Goal: Task Accomplishment & Management: Use online tool/utility

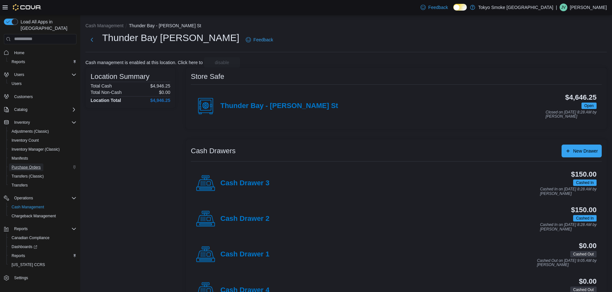
click at [24, 165] on span "Purchase Orders" at bounding box center [26, 167] width 29 height 5
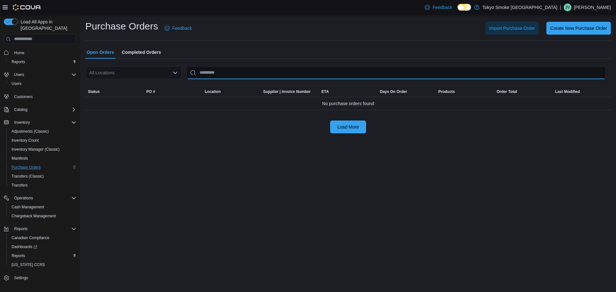
click at [202, 75] on input "This is a search bar. After typing your query, hit enter to filter the results …" at bounding box center [396, 72] width 419 height 13
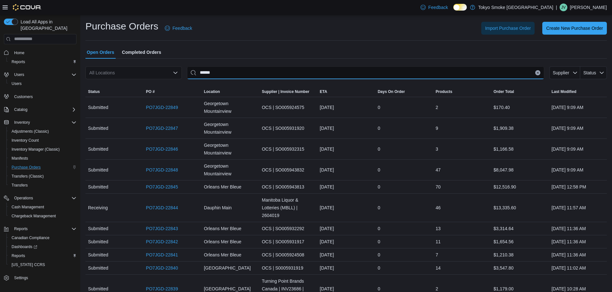
type input "******"
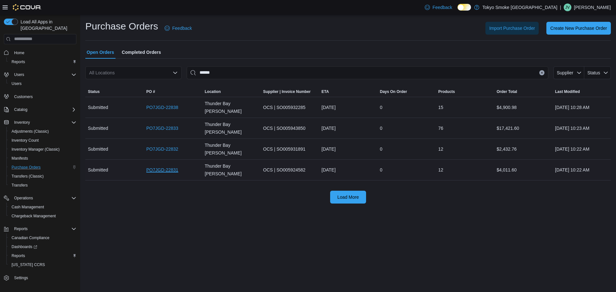
click at [160, 166] on link "PO7JGD-22831" at bounding box center [162, 170] width 32 height 8
click at [156, 104] on link "PO7JGD-22838" at bounding box center [162, 108] width 32 height 8
drag, startPoint x: 213, startPoint y: 73, endPoint x: 178, endPoint y: 73, distance: 35.6
click at [179, 73] on div "All Locations ****** Supplier Status" at bounding box center [348, 72] width 526 height 13
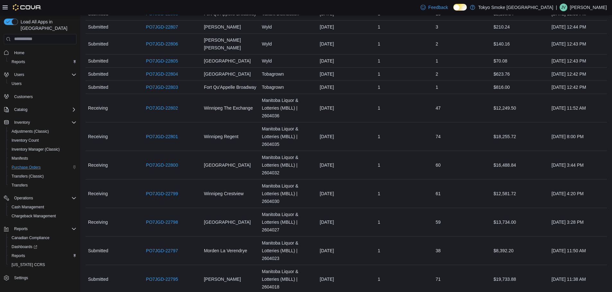
scroll to position [691, 0]
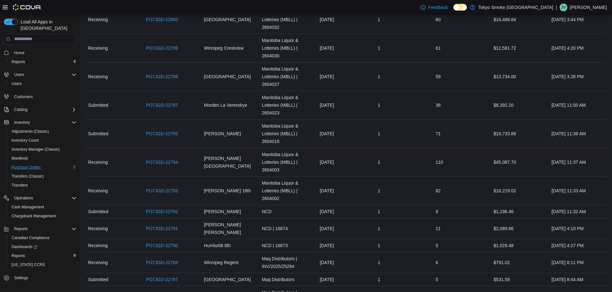
scroll to position [884, 0]
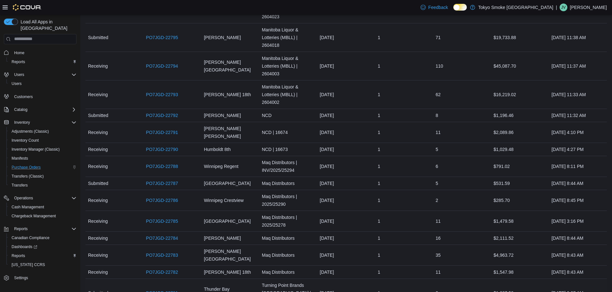
click at [171, 290] on link "PO7JGD-22781" at bounding box center [162, 294] width 32 height 8
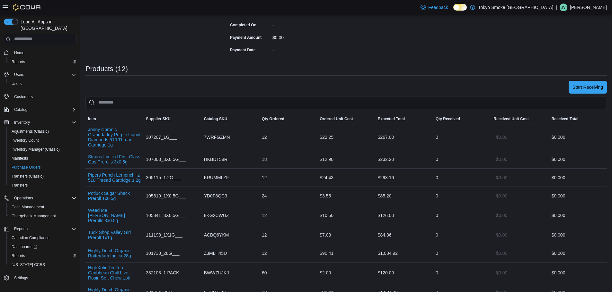
scroll to position [193, 0]
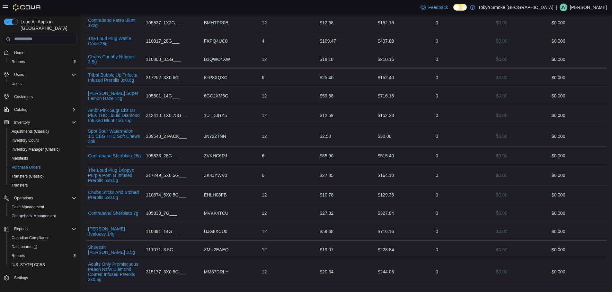
scroll to position [353, 0]
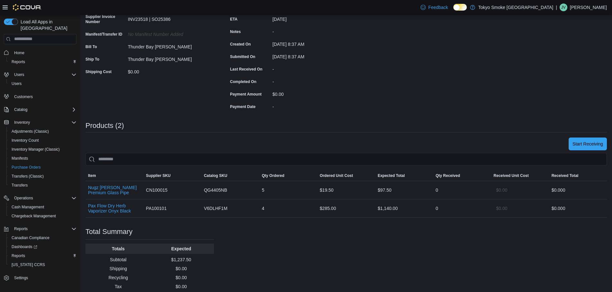
scroll to position [96, 0]
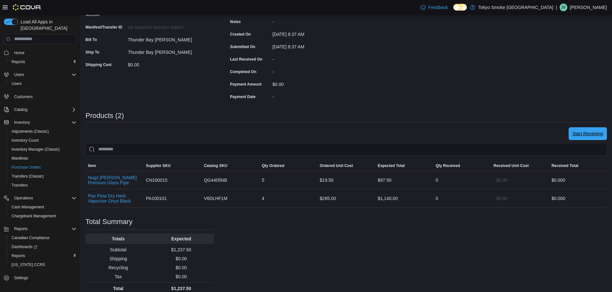
click at [595, 133] on span "Start Receiving" at bounding box center [587, 134] width 30 height 6
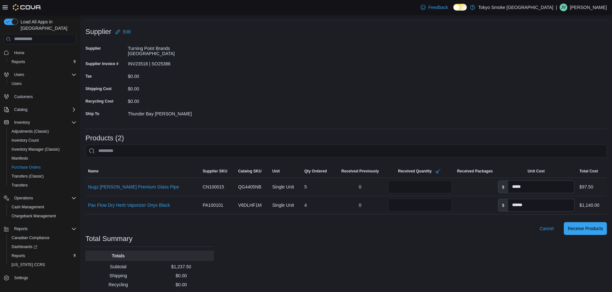
scroll to position [54, 0]
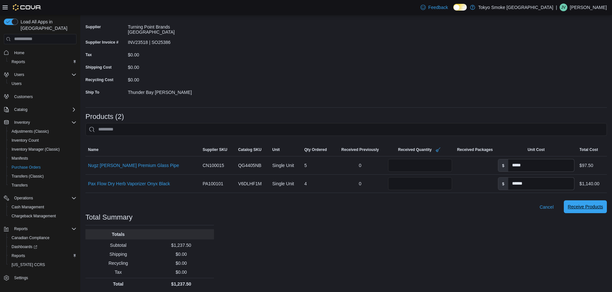
click at [590, 208] on span "Receive Products" at bounding box center [584, 207] width 35 height 13
